Goal: Information Seeking & Learning: Check status

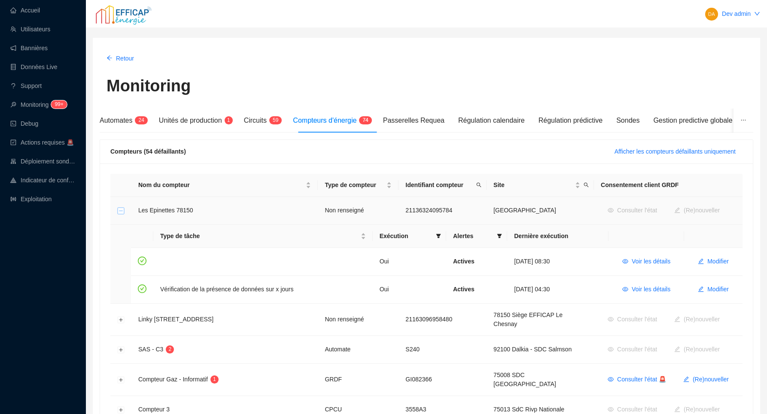
click at [120, 210] on button "Réduire la ligne" at bounding box center [121, 211] width 7 height 7
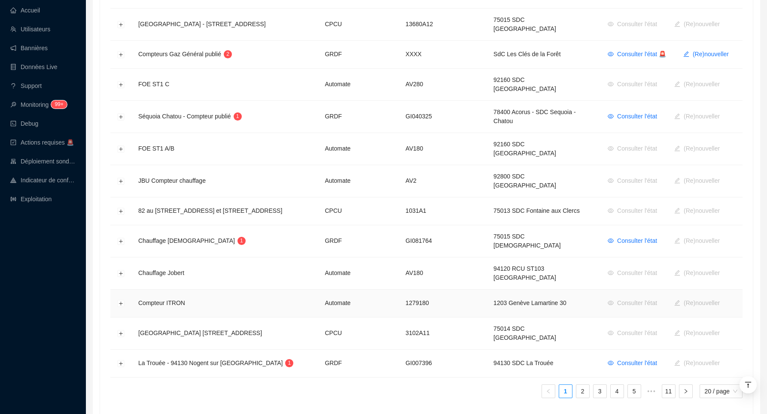
scroll to position [424, 0]
click at [120, 290] on td at bounding box center [120, 304] width 21 height 28
click at [120, 301] on button "Développer la ligne" at bounding box center [121, 304] width 7 height 7
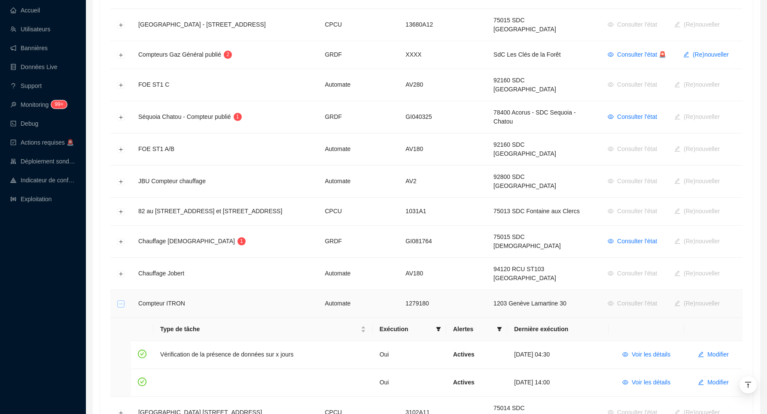
click at [120, 301] on button "Réduire la ligne" at bounding box center [121, 304] width 7 height 7
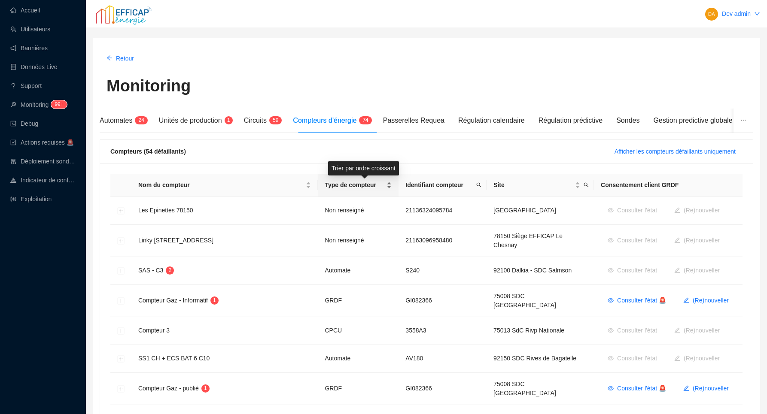
scroll to position [0, 0]
click at [385, 186] on span "Type de compteur" at bounding box center [355, 185] width 60 height 9
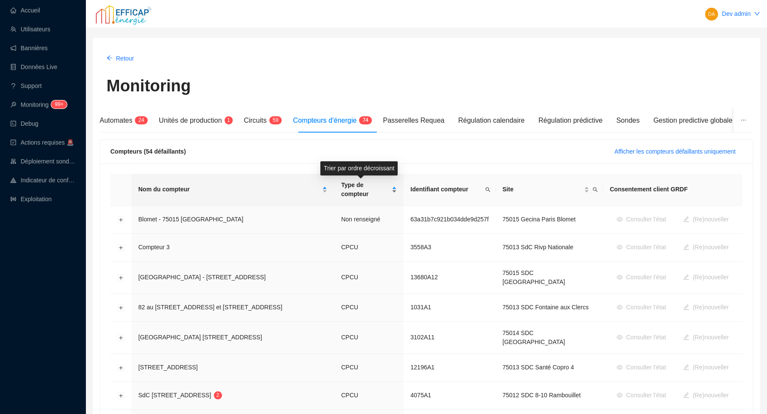
click at [378, 191] on span "Type de compteur" at bounding box center [365, 190] width 49 height 18
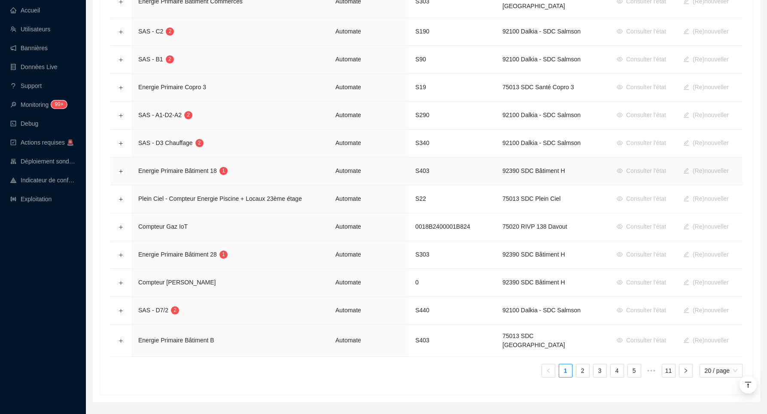
scroll to position [415, 0]
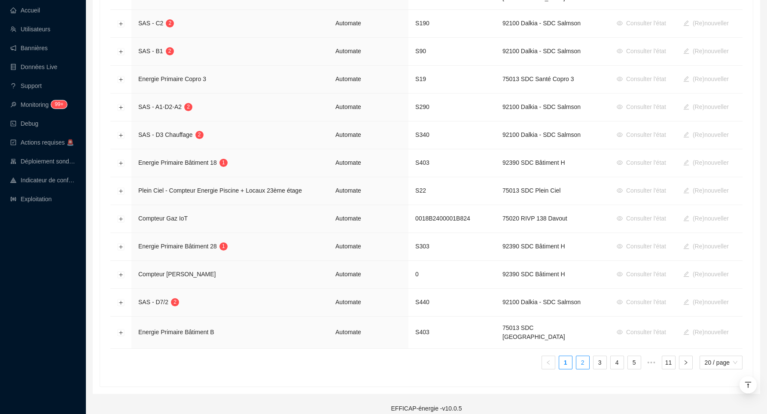
click at [583, 356] on link "2" at bounding box center [582, 362] width 13 height 13
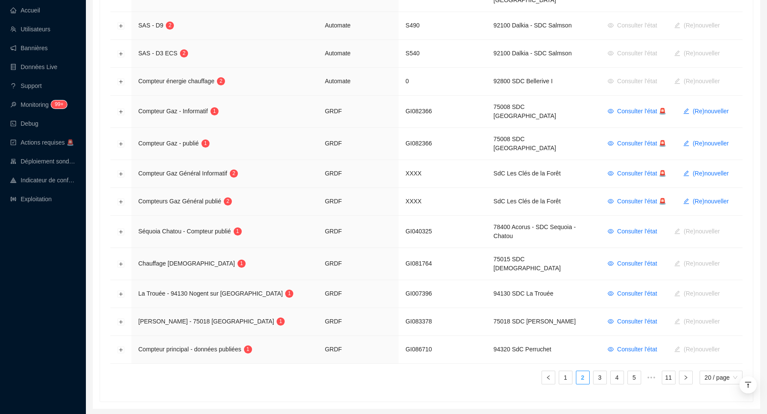
scroll to position [424, 0]
click at [564, 373] on link "1" at bounding box center [565, 379] width 13 height 13
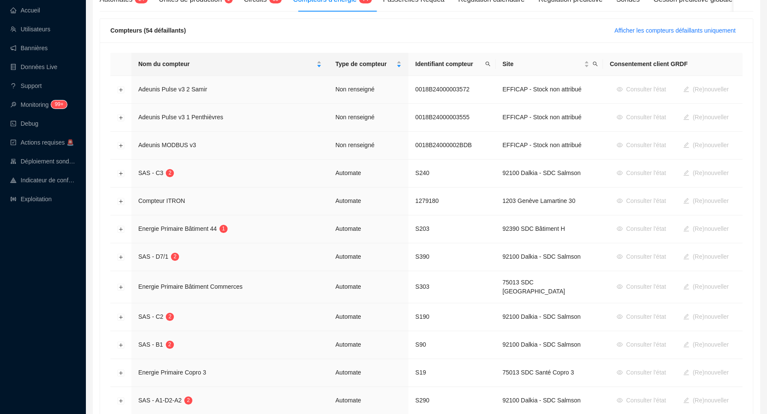
scroll to position [118, 0]
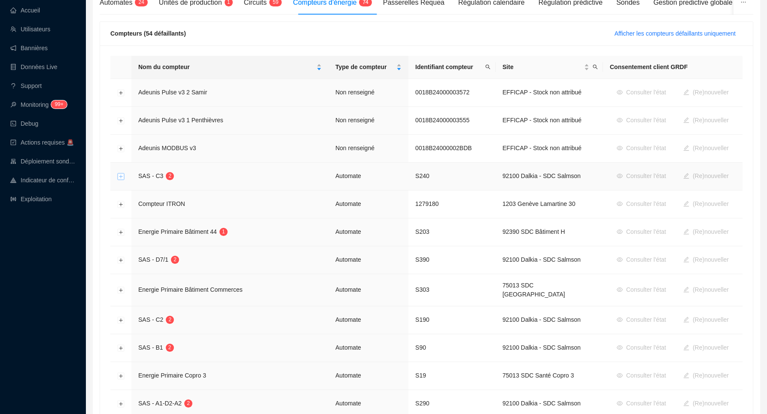
click at [122, 178] on button "Développer la ligne" at bounding box center [121, 176] width 7 height 7
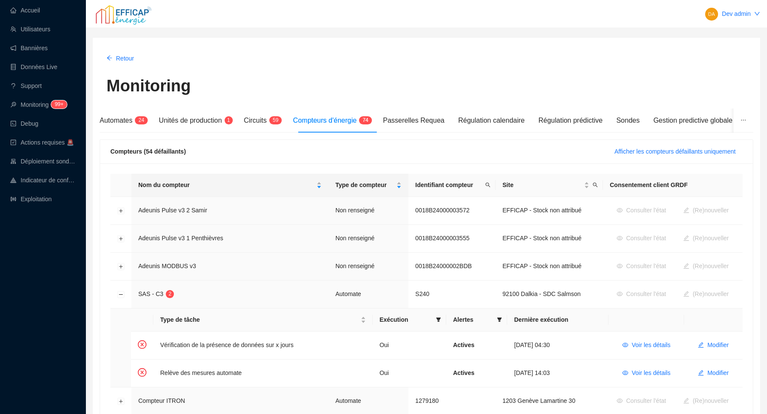
scroll to position [0, 0]
click at [118, 296] on button "Réduire la ligne" at bounding box center [121, 294] width 7 height 7
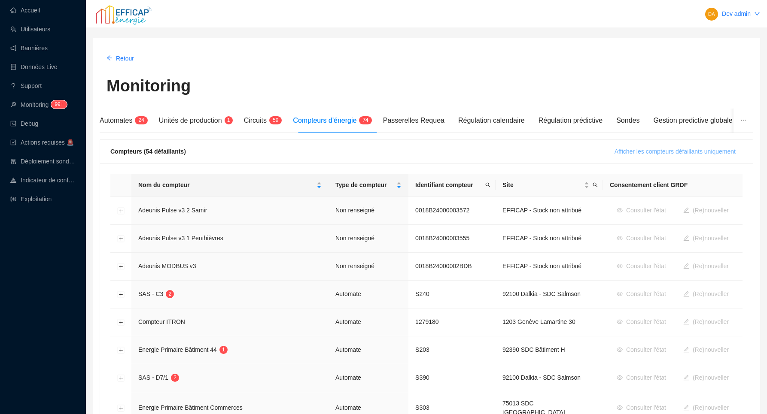
click at [647, 155] on span "Afficher les compteurs défaillants uniquement" at bounding box center [674, 151] width 121 height 9
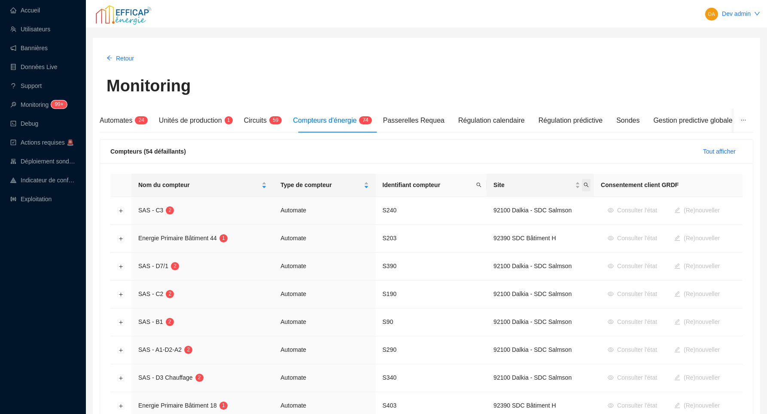
click at [583, 186] on icon "search" at bounding box center [585, 184] width 5 height 5
type input "seyss"
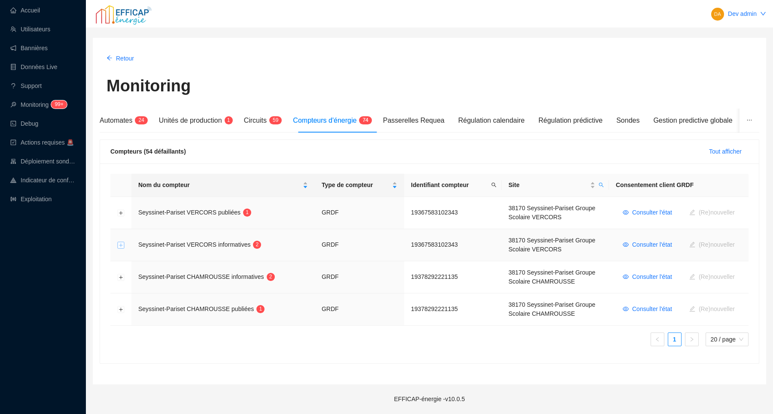
click at [121, 246] on button "Développer la ligne" at bounding box center [121, 245] width 7 height 7
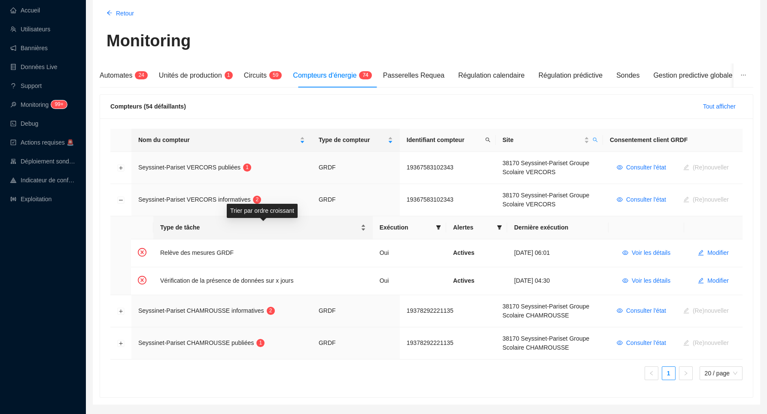
scroll to position [46, 0]
click at [627, 252] on button "Voir les détails" at bounding box center [646, 253] width 62 height 14
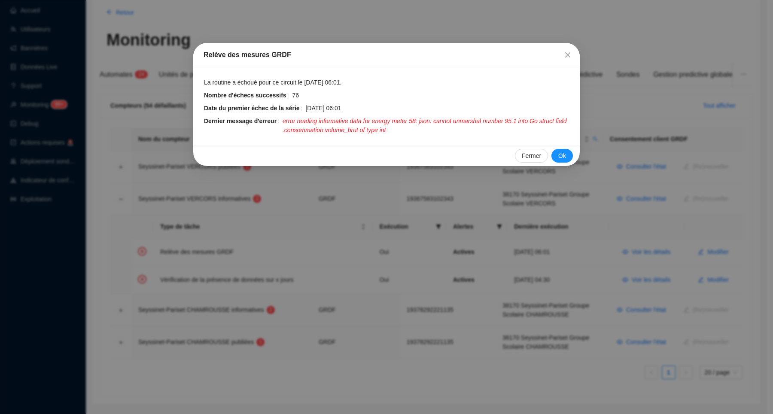
click at [291, 121] on span "error reading informative data for energy meter 58: json: cannot unmarshal numb…" at bounding box center [425, 126] width 287 height 18
drag, startPoint x: 291, startPoint y: 121, endPoint x: 404, endPoint y: 121, distance: 113.3
click at [404, 121] on span "error reading informative data for energy meter 58: json: cannot unmarshal numb…" at bounding box center [425, 126] width 287 height 18
copy span "error reading informative data for energy meter"
click at [383, 26] on div "Relève des mesures GRDF La routine a échoué pour ce circuit le 25 août 2025 06:…" at bounding box center [386, 207] width 773 height 414
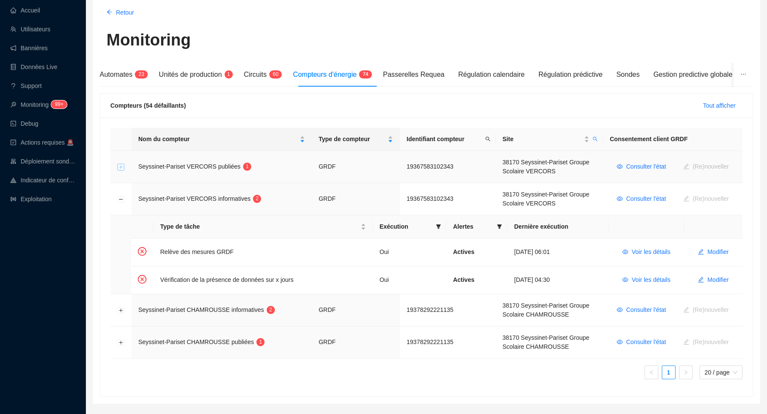
click at [122, 168] on button "Développer la ligne" at bounding box center [121, 167] width 7 height 7
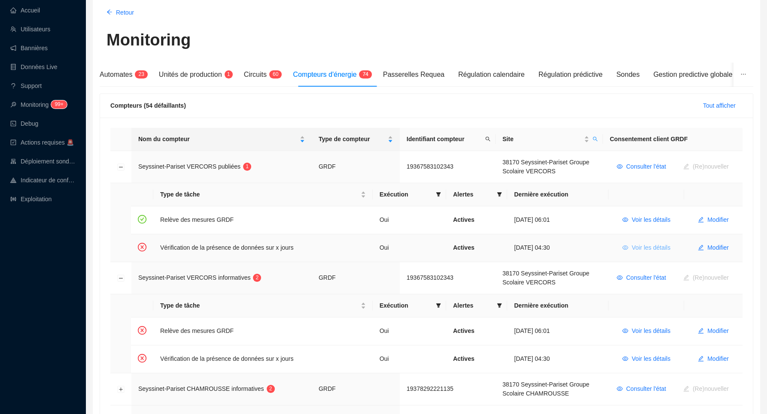
click at [638, 249] on span "Voir les détails" at bounding box center [650, 247] width 39 height 9
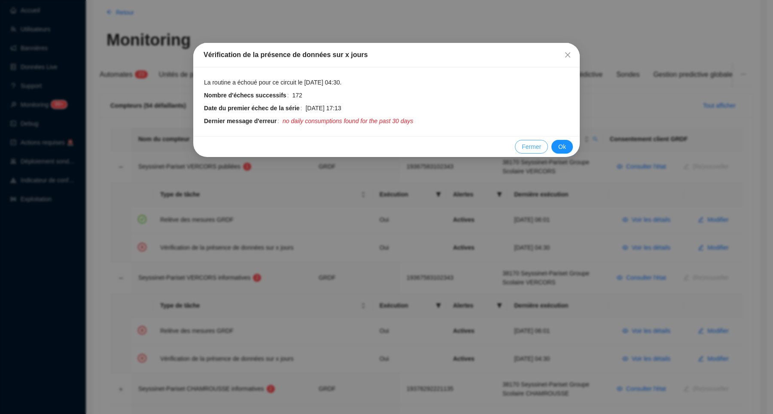
click at [534, 145] on span "Fermer" at bounding box center [531, 147] width 19 height 9
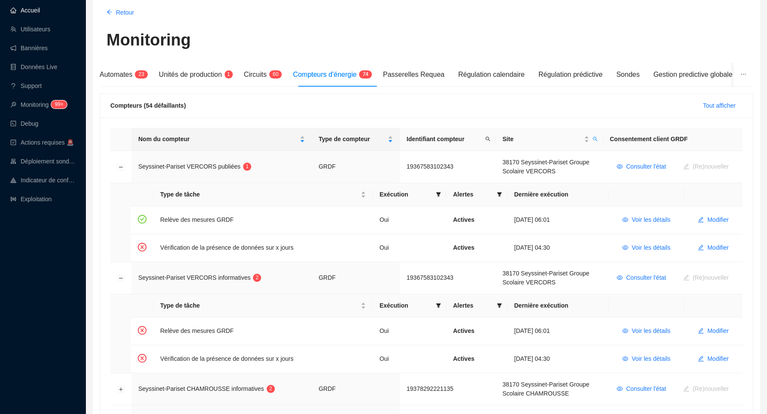
click at [40, 9] on link "Accueil" at bounding box center [25, 10] width 30 height 7
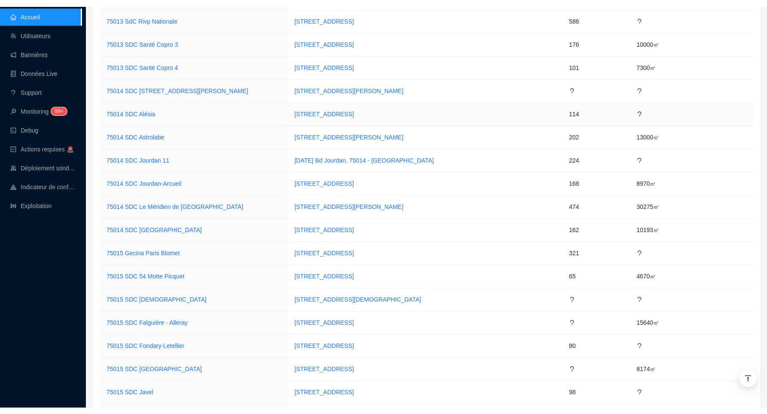
scroll to position [436, 0]
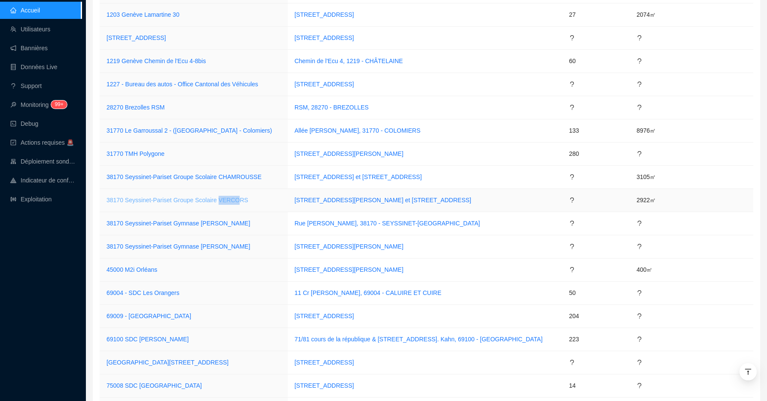
click at [237, 200] on link "38170 Seyssinet-Pariset Groupe Scolaire VERCORS" at bounding box center [177, 200] width 142 height 7
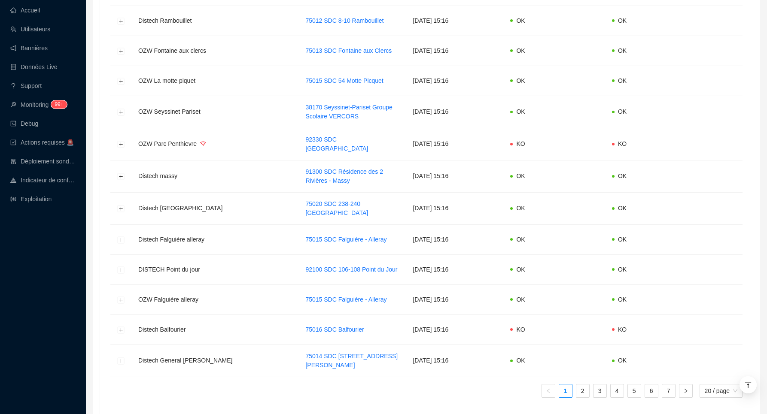
scroll to position [46, 0]
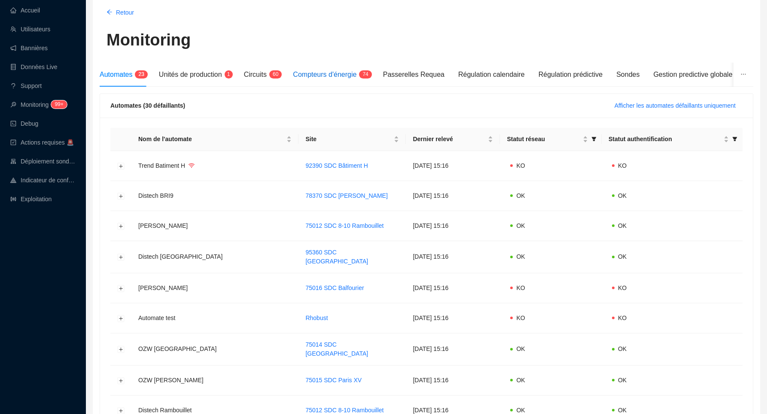
click at [321, 73] on span "Compteurs d'énergie" at bounding box center [325, 74] width 64 height 7
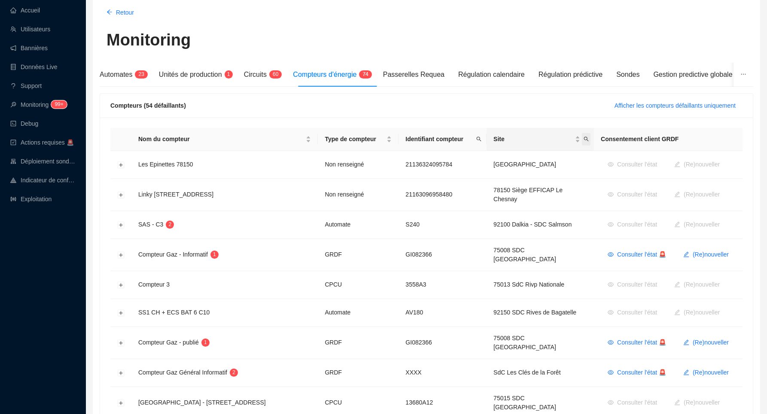
click at [583, 138] on icon "search" at bounding box center [585, 139] width 5 height 5
type input "seyss"
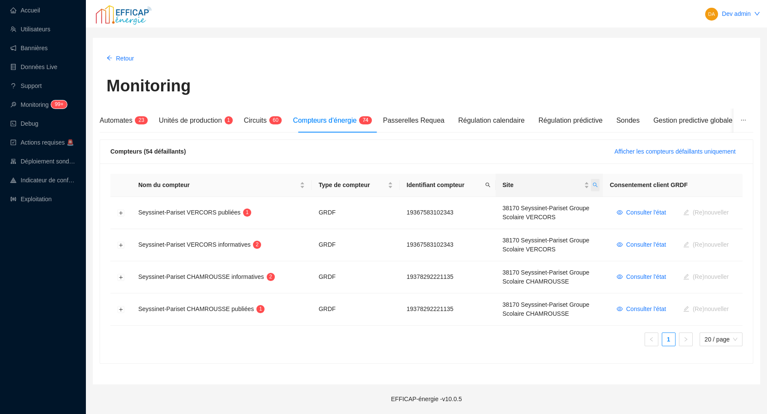
scroll to position [0, 0]
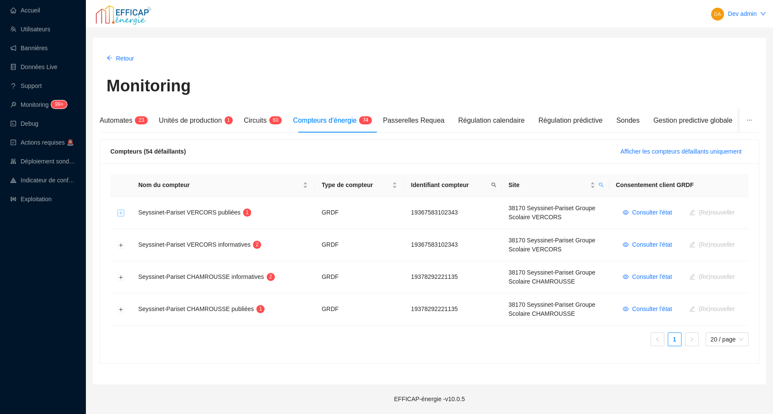
drag, startPoint x: 579, startPoint y: 138, endPoint x: 120, endPoint y: 213, distance: 465.4
click at [120, 213] on button "Développer la ligne" at bounding box center [121, 213] width 7 height 7
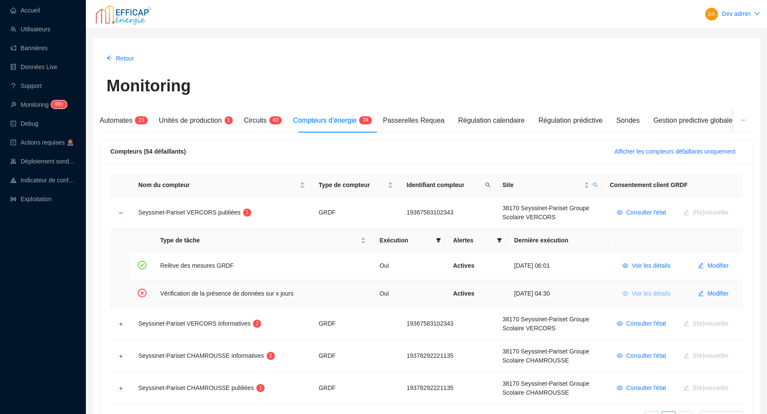
click at [627, 295] on button "Voir les détails" at bounding box center [646, 294] width 62 height 14
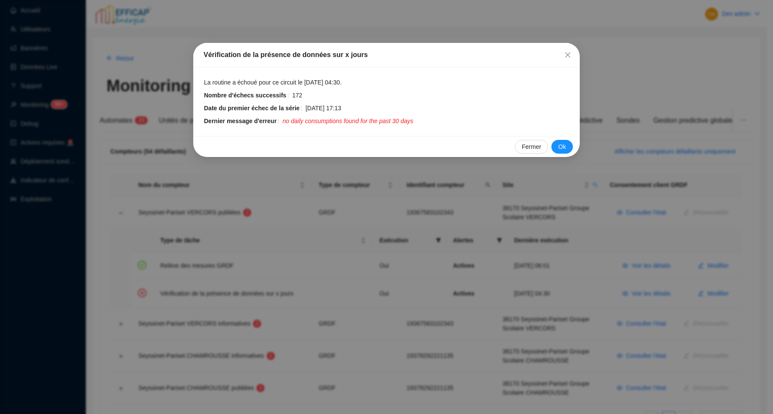
click at [288, 121] on span "no daily consumptions found for the past 30 days" at bounding box center [347, 121] width 131 height 9
drag, startPoint x: 288, startPoint y: 121, endPoint x: 379, endPoint y: 125, distance: 91.1
click at [379, 125] on span "no daily consumptions found for the past 30 days" at bounding box center [347, 121] width 131 height 9
click at [382, 121] on span "no daily consumptions found for the past 30 days" at bounding box center [347, 121] width 131 height 9
copy span "no daily consumptions found for th"
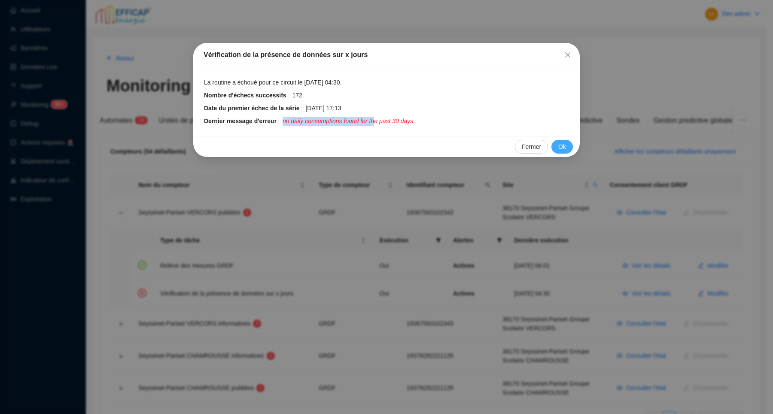
click at [562, 146] on span "Ok" at bounding box center [562, 147] width 8 height 9
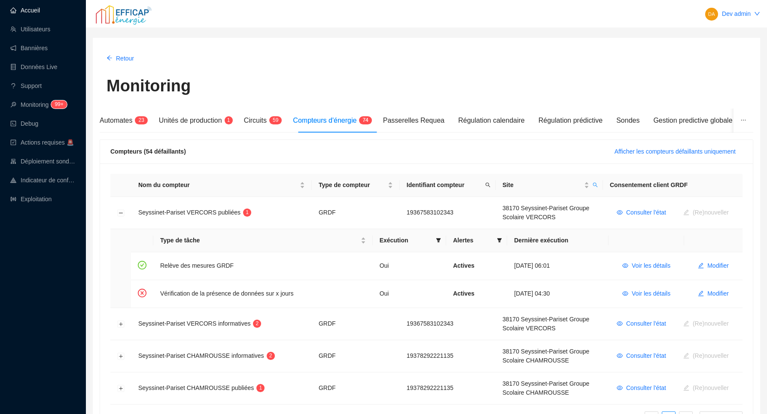
click at [40, 10] on link "Accueil" at bounding box center [25, 10] width 30 height 7
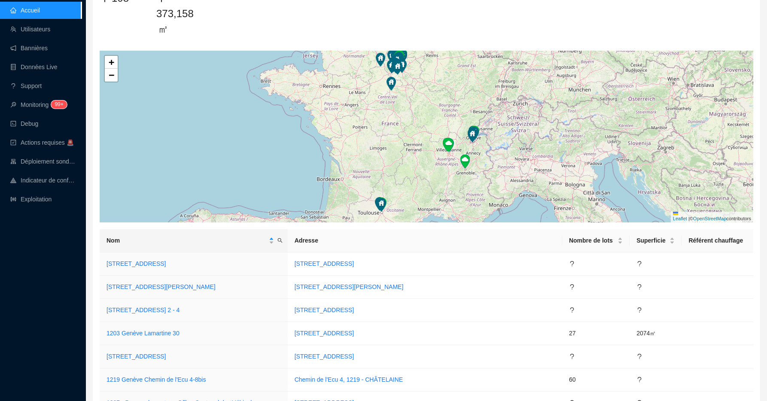
scroll to position [49, 0]
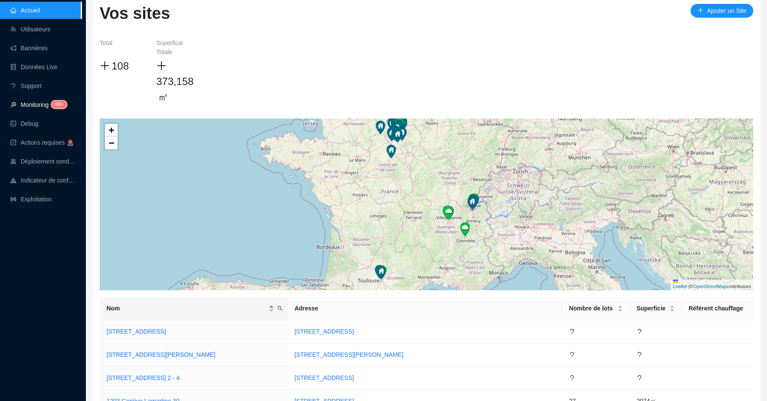
click at [52, 106] on span "99+" at bounding box center [56, 105] width 15 height 7
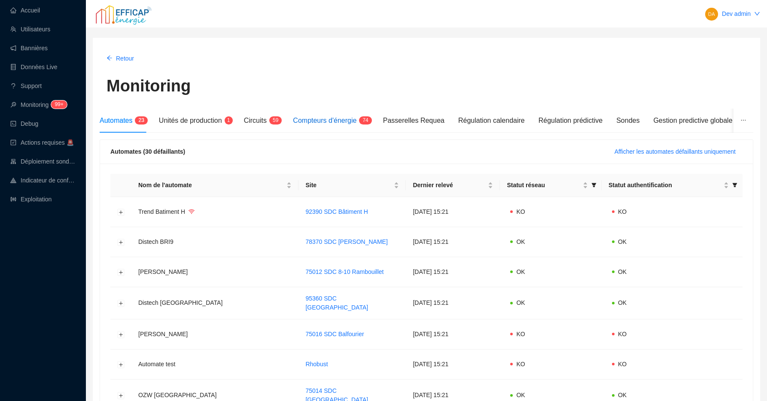
click at [310, 123] on span "Compteurs d'énergie" at bounding box center [325, 120] width 64 height 7
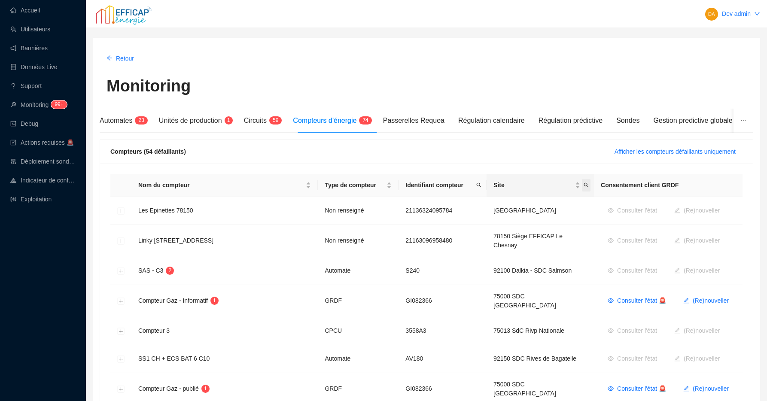
click at [584, 186] on icon "search" at bounding box center [585, 184] width 5 height 5
type input "seyss"
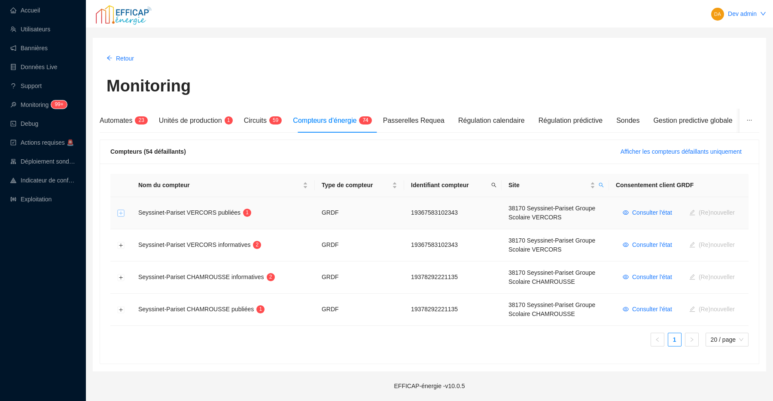
click at [121, 212] on button "Développer la ligne" at bounding box center [121, 213] width 7 height 7
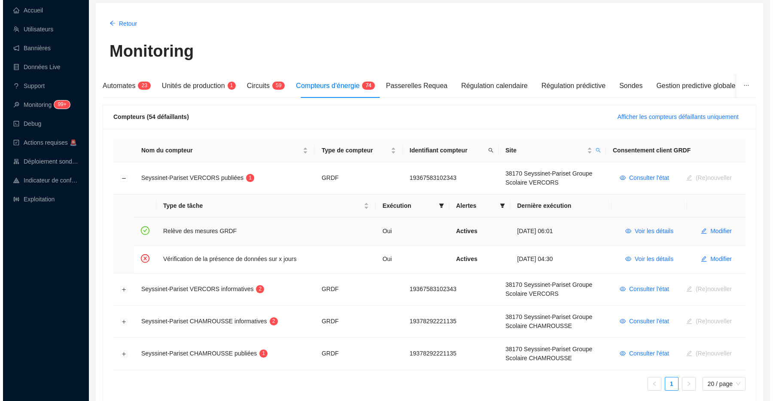
scroll to position [56, 0]
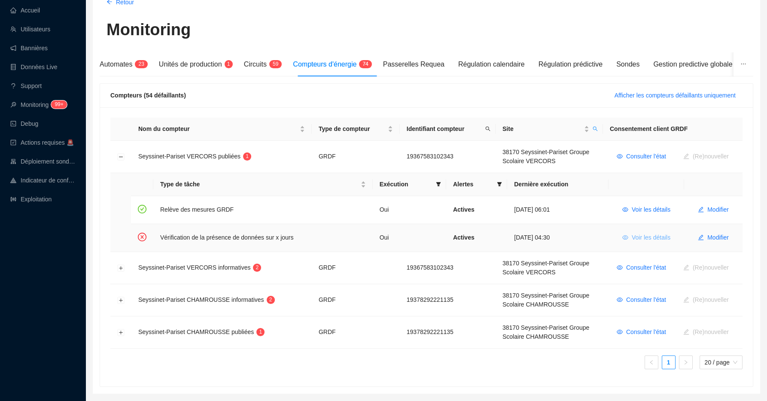
click at [632, 238] on span "Voir les détails" at bounding box center [650, 237] width 39 height 9
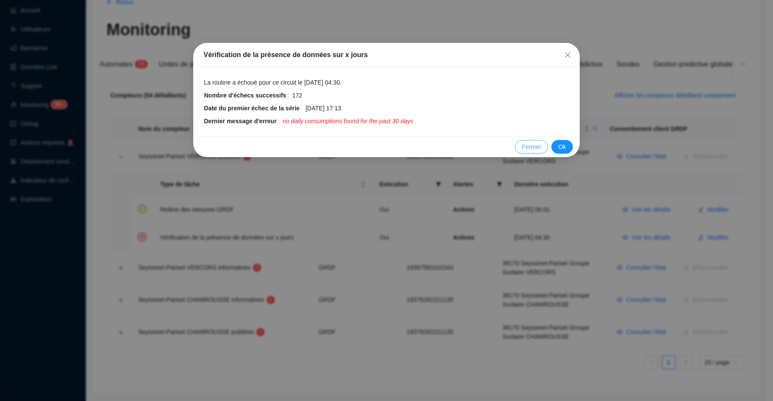
click at [534, 146] on span "Fermer" at bounding box center [531, 147] width 19 height 9
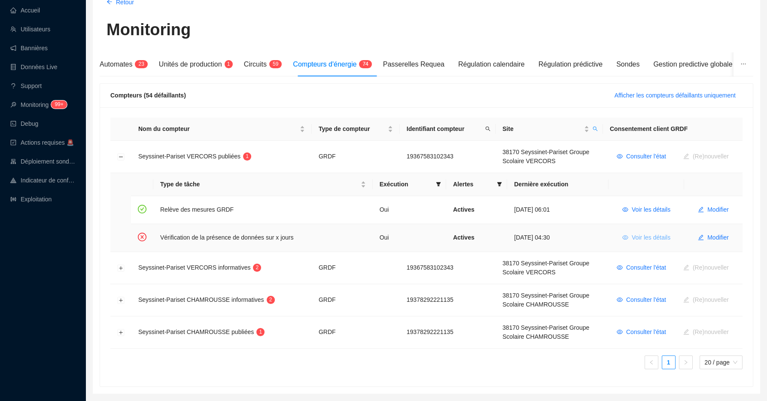
click at [623, 236] on icon "eye" at bounding box center [625, 237] width 6 height 4
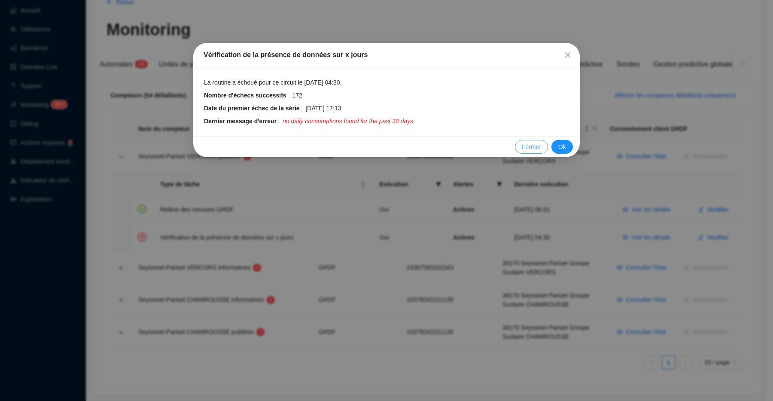
click at [530, 150] on span "Fermer" at bounding box center [531, 147] width 19 height 9
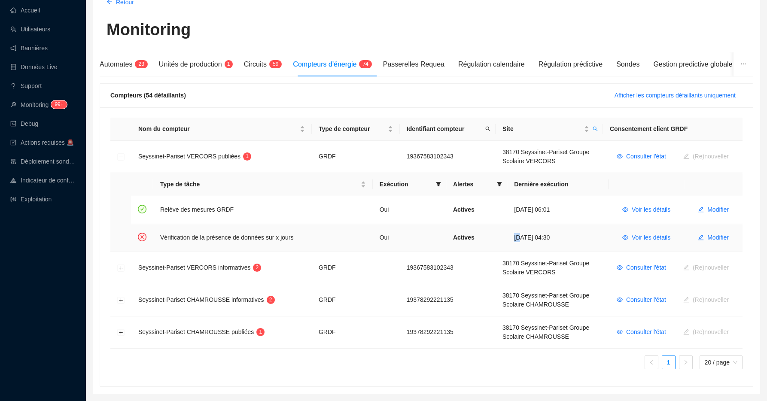
drag, startPoint x: 513, startPoint y: 238, endPoint x: 519, endPoint y: 238, distance: 6.4
click at [519, 238] on td "25 août 2025 04:30" at bounding box center [557, 237] width 101 height 27
click at [648, 241] on span "Voir les détails" at bounding box center [650, 237] width 39 height 9
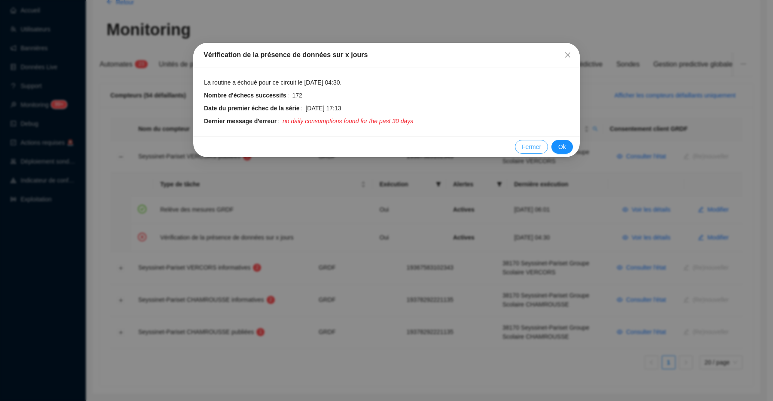
click at [536, 149] on span "Fermer" at bounding box center [531, 147] width 19 height 9
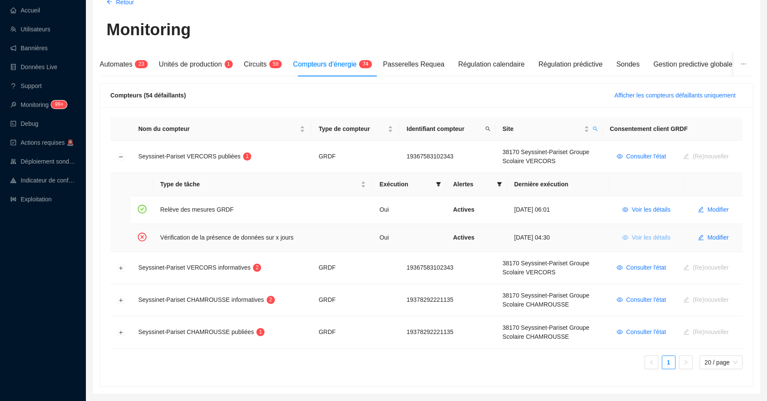
click at [648, 237] on span "Voir les détails" at bounding box center [650, 237] width 39 height 9
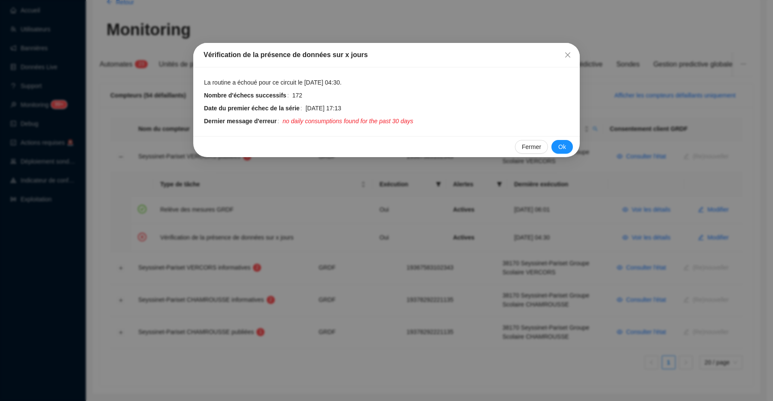
click at [288, 122] on span "no daily consumptions found for the past 30 days" at bounding box center [347, 121] width 131 height 9
drag, startPoint x: 288, startPoint y: 122, endPoint x: 370, endPoint y: 122, distance: 82.4
click at [370, 122] on span "no daily consumptions found for the past 30 days" at bounding box center [347, 121] width 131 height 9
copy span "no daily consumptions found for"
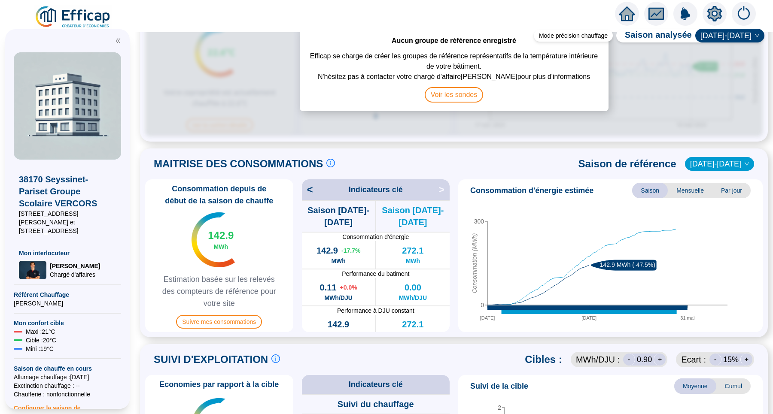
scroll to position [82, 0]
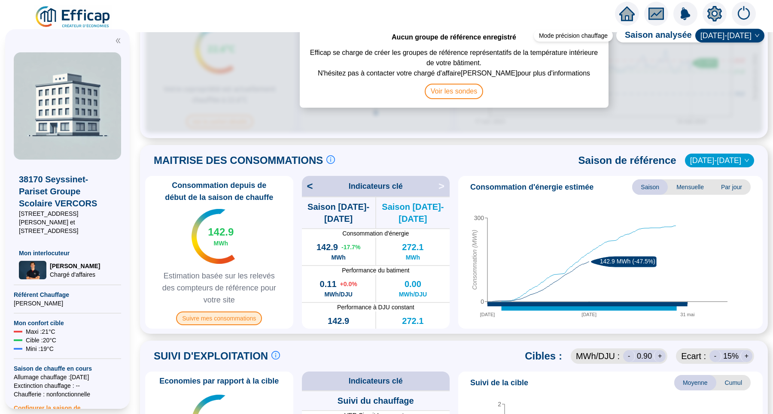
click at [259, 315] on span "Suivre mes consommations" at bounding box center [219, 319] width 86 height 14
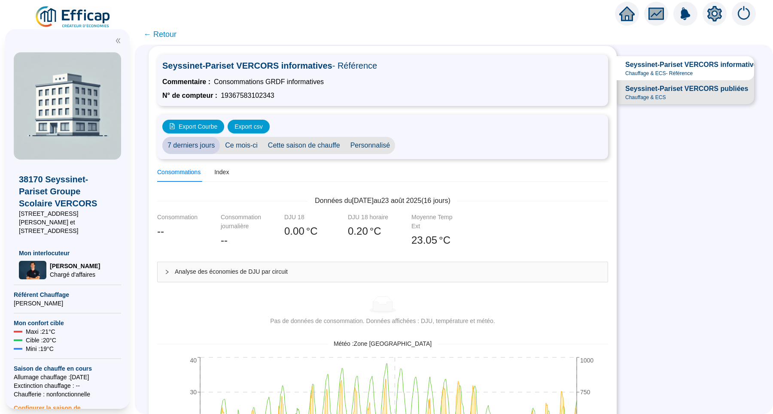
scroll to position [18, 0]
click at [634, 94] on span "Seyssinet-Pariset VERCORS publiées" at bounding box center [686, 88] width 123 height 10
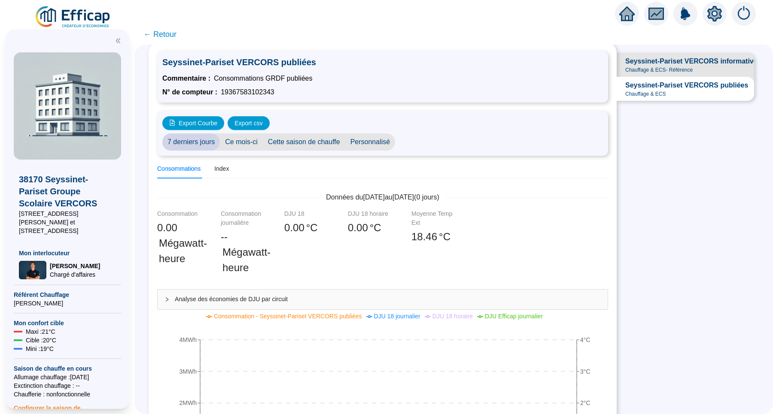
scroll to position [13, 0]
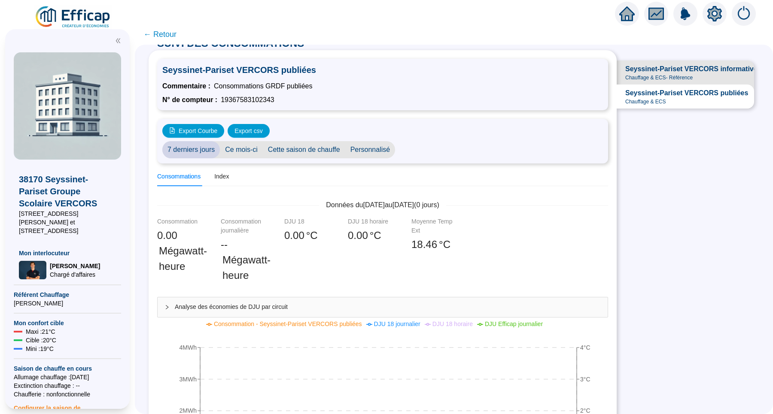
click at [256, 152] on span "Ce mois-ci" at bounding box center [241, 149] width 43 height 17
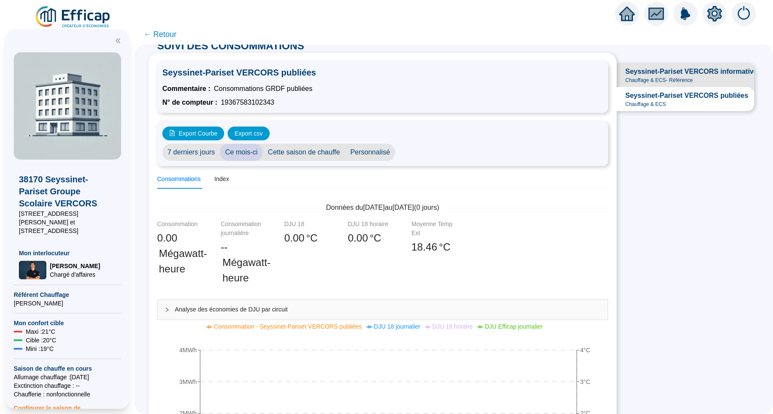
scroll to position [9, 0]
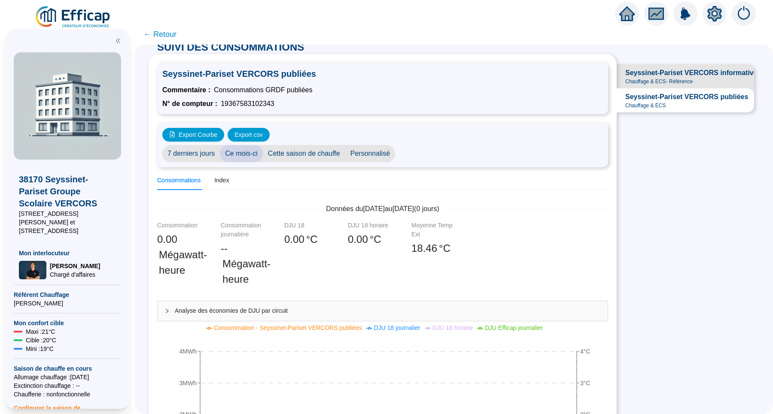
click at [334, 151] on span "Cette saison de chauffe" at bounding box center [304, 153] width 82 height 17
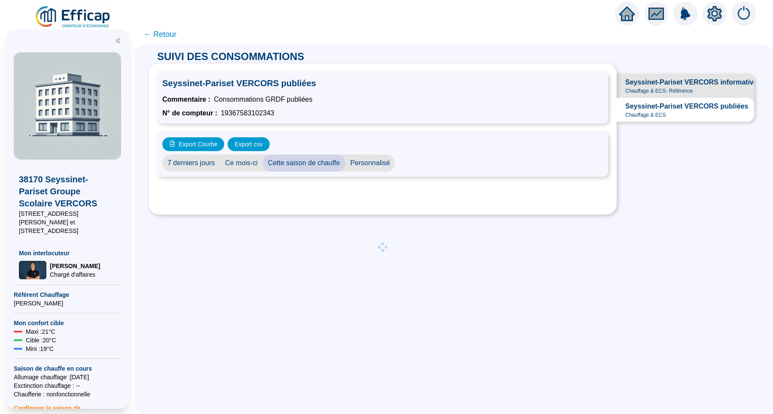
scroll to position [0, 0]
